Goal: Navigation & Orientation: Find specific page/section

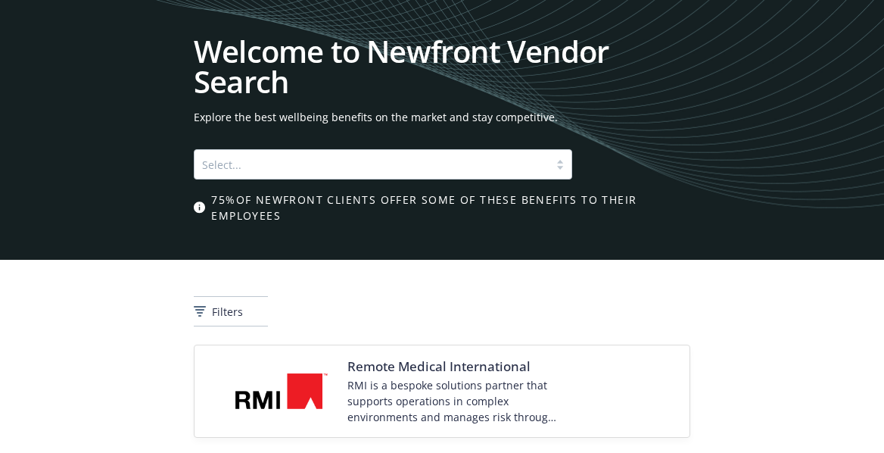
scroll to position [1424, 0]
